Goal: Task Accomplishment & Management: Complete application form

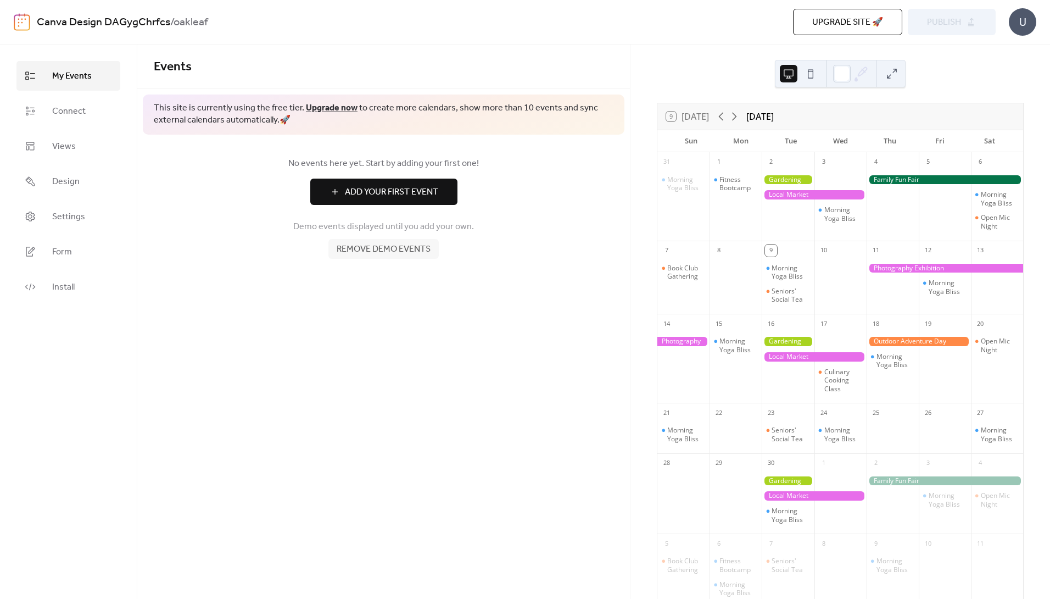
click at [389, 254] on span "Remove demo events" at bounding box center [384, 249] width 94 height 13
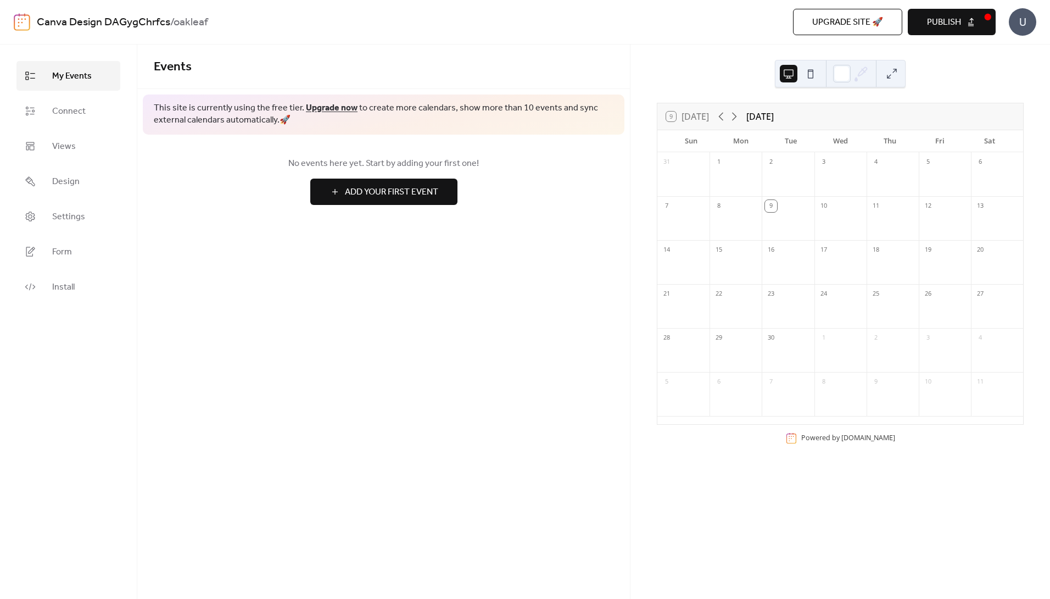
click at [809, 77] on button at bounding box center [811, 74] width 18 height 18
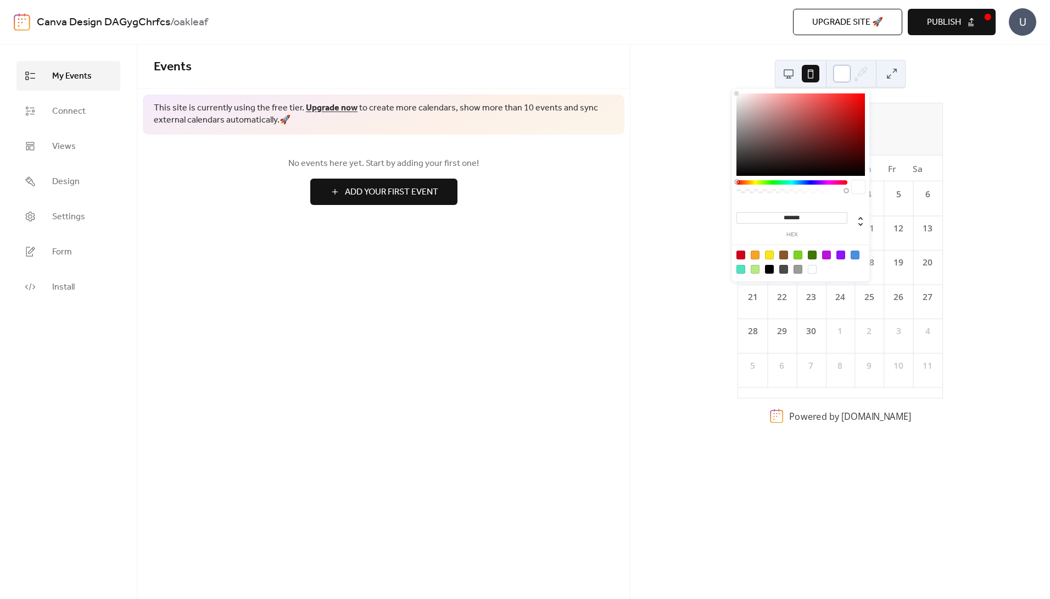
click at [841, 74] on div at bounding box center [842, 74] width 18 height 18
click at [885, 76] on button at bounding box center [892, 74] width 18 height 18
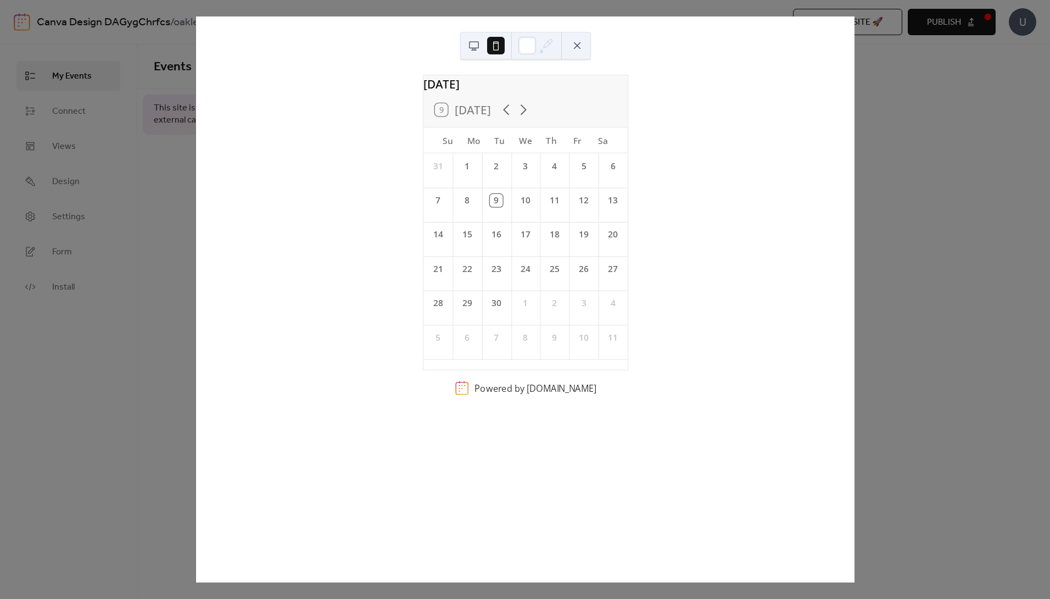
click at [468, 42] on button at bounding box center [474, 46] width 18 height 18
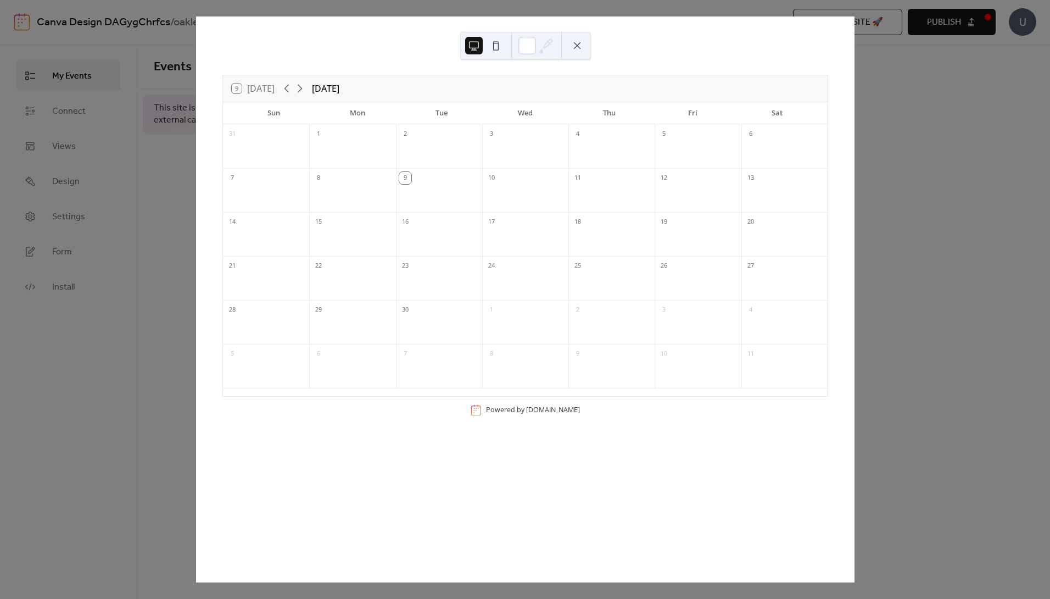
click at [494, 190] on div at bounding box center [525, 197] width 86 height 23
drag, startPoint x: 952, startPoint y: 98, endPoint x: 880, endPoint y: 93, distance: 72.7
click at [854, 99] on div "9 [DATE] [DATE] Sun Mon Tue Wed Thu Fri Sat 31 1 2 3 4 5 6 7 8 9 10 11 12 13 14…" at bounding box center [524, 299] width 659 height 566
click at [577, 43] on button at bounding box center [577, 46] width 18 height 18
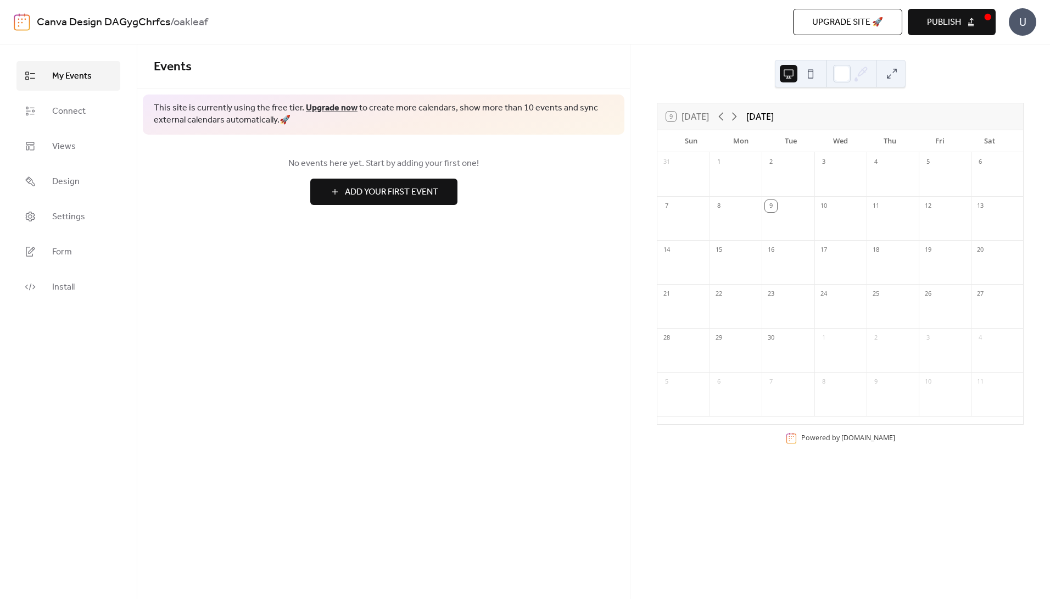
click at [365, 196] on span "Add Your First Event" at bounding box center [391, 192] width 93 height 13
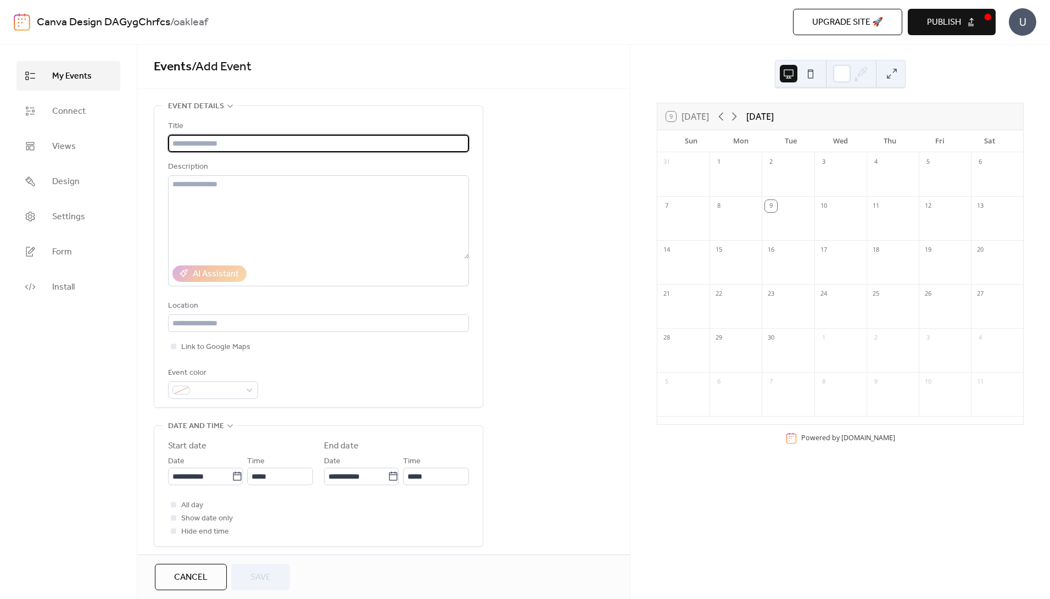
click at [196, 141] on input "text" at bounding box center [318, 144] width 301 height 18
type input "****"
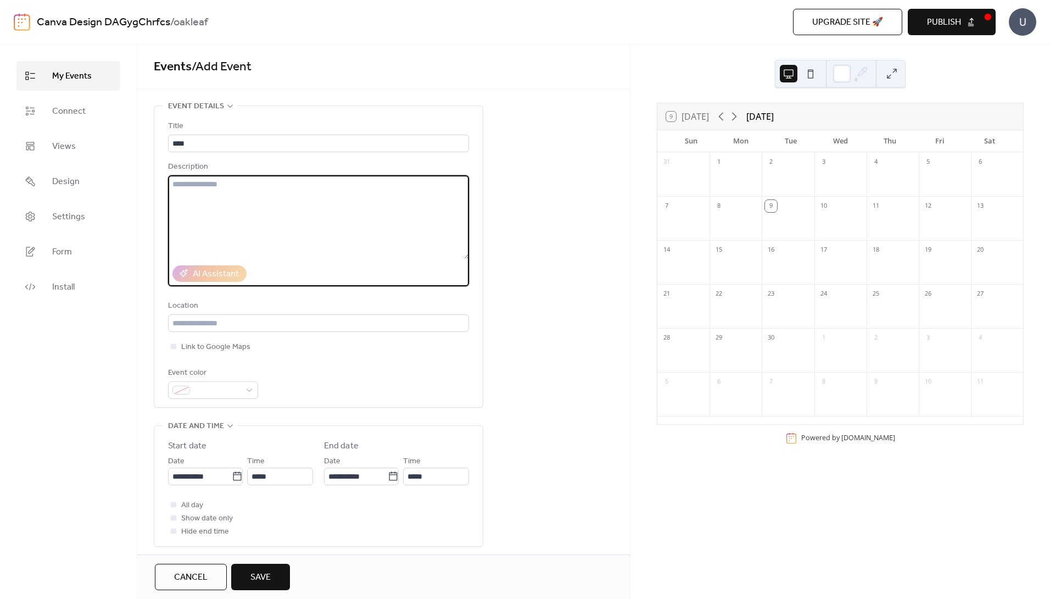
click at [212, 191] on textarea at bounding box center [318, 216] width 301 height 83
type textarea "**********"
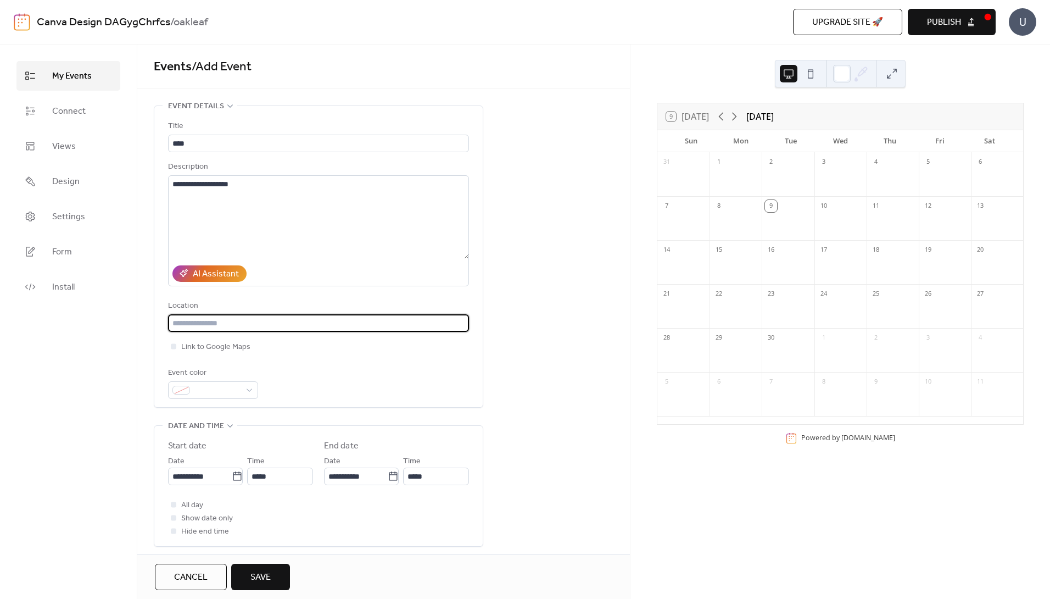
click at [187, 327] on input "text" at bounding box center [318, 323] width 301 height 18
type input "*******"
click at [195, 389] on span at bounding box center [217, 390] width 46 height 13
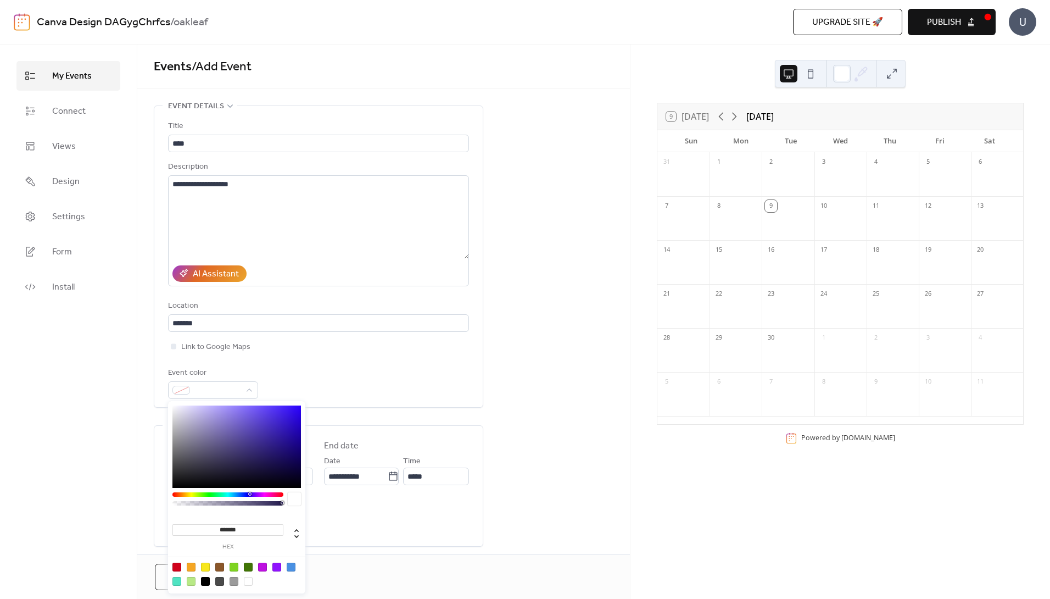
click at [192, 568] on div at bounding box center [191, 566] width 9 height 9
type input "*******"
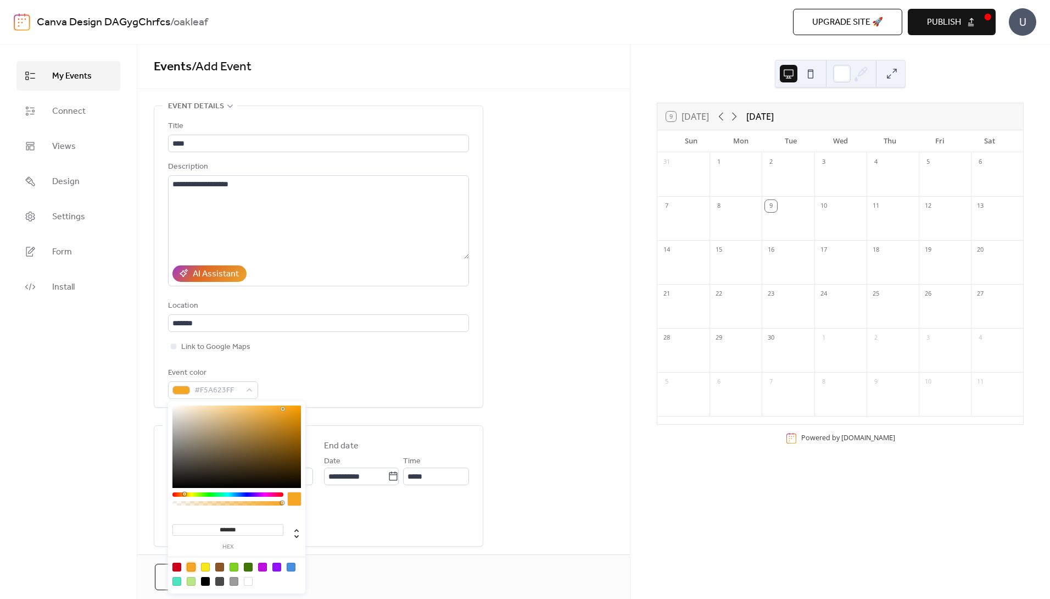
click at [97, 459] on div "My Events Connect Views Design Settings Form Install" at bounding box center [68, 321] width 137 height 554
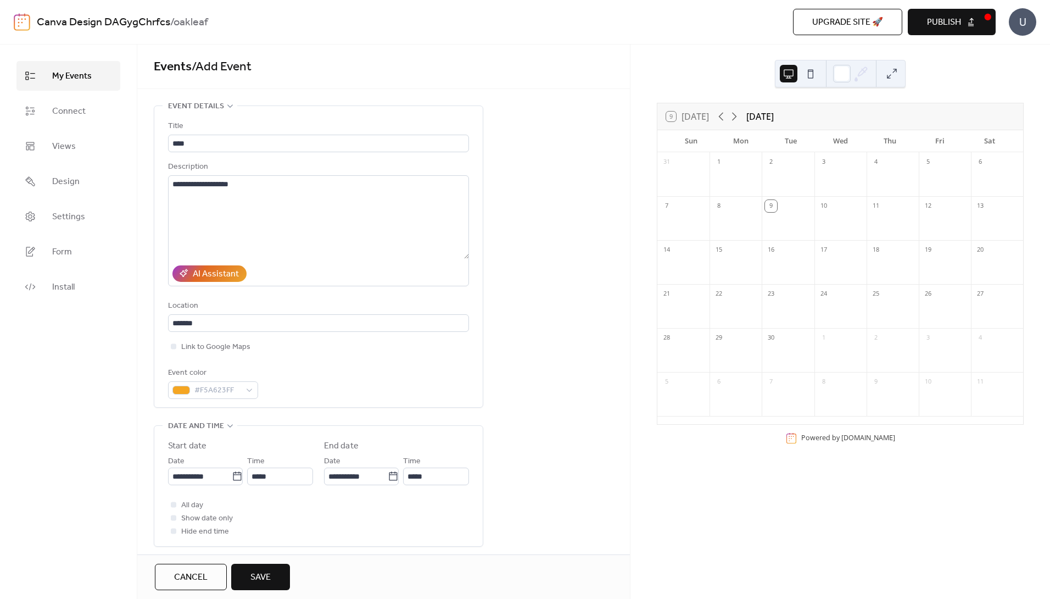
click at [262, 576] on span "Save" at bounding box center [260, 577] width 20 height 13
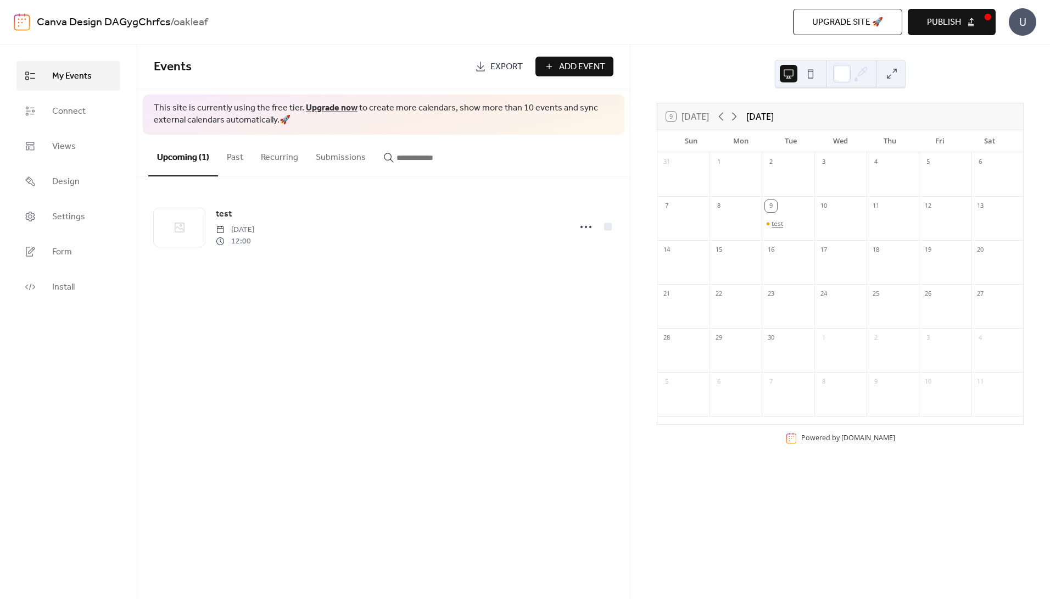
click at [776, 223] on div "test" at bounding box center [777, 223] width 12 height 9
